Goal: Transaction & Acquisition: Download file/media

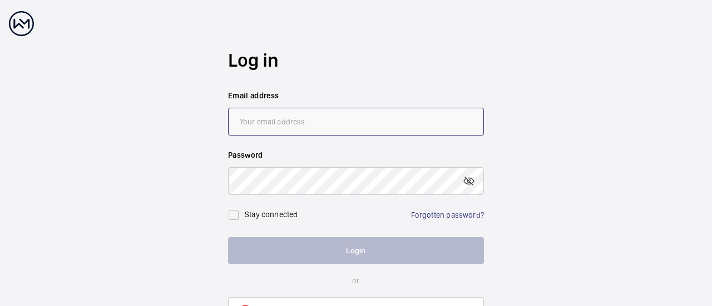
type input "[EMAIL_ADDRESS][DOMAIN_NAME]"
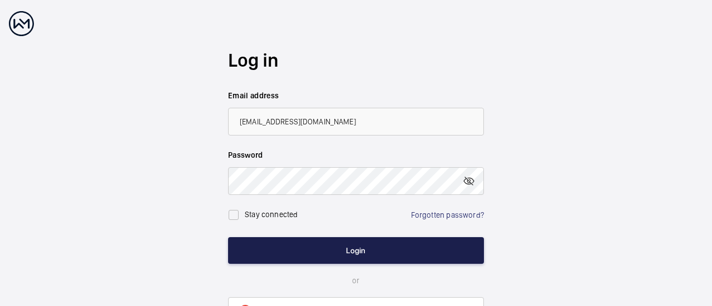
click at [357, 250] on button "Login" at bounding box center [356, 251] width 256 height 27
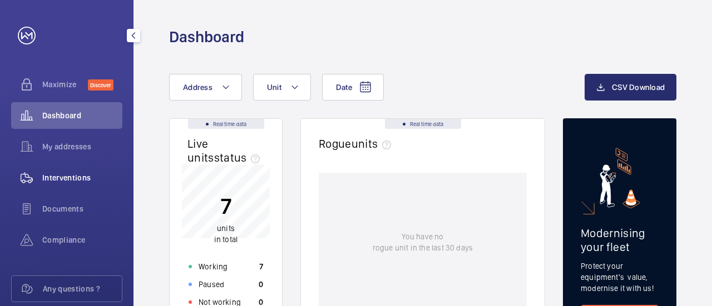
click at [62, 173] on span "Interventions" at bounding box center [82, 177] width 80 height 11
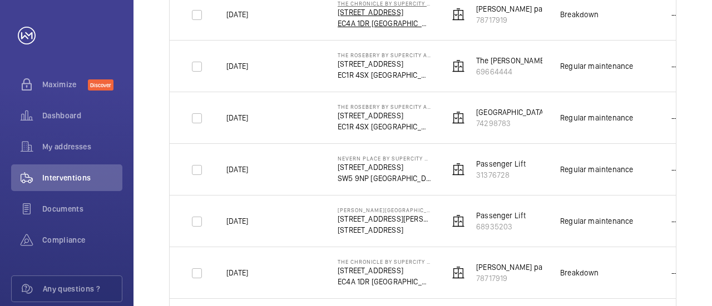
scroll to position [334, 0]
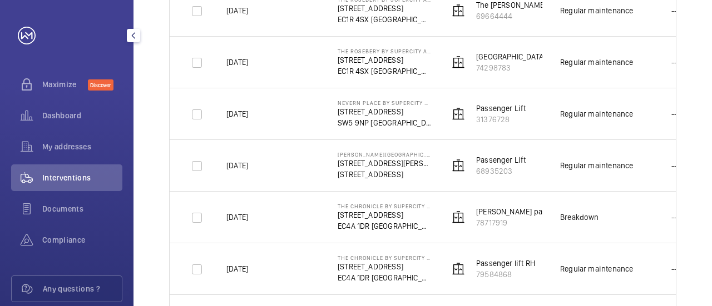
click at [130, 35] on mat-icon "button" at bounding box center [133, 35] width 13 height 9
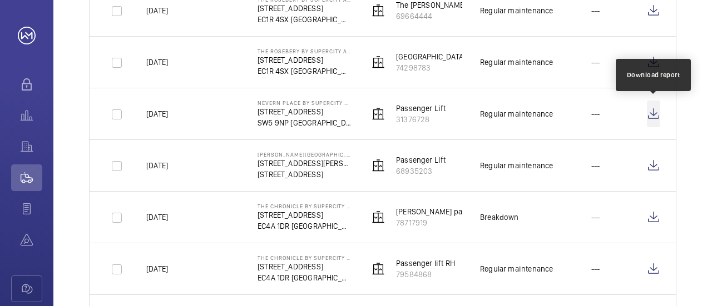
click at [650, 113] on wm-front-icon-button at bounding box center [653, 114] width 13 height 27
